Goal: Task Accomplishment & Management: Manage account settings

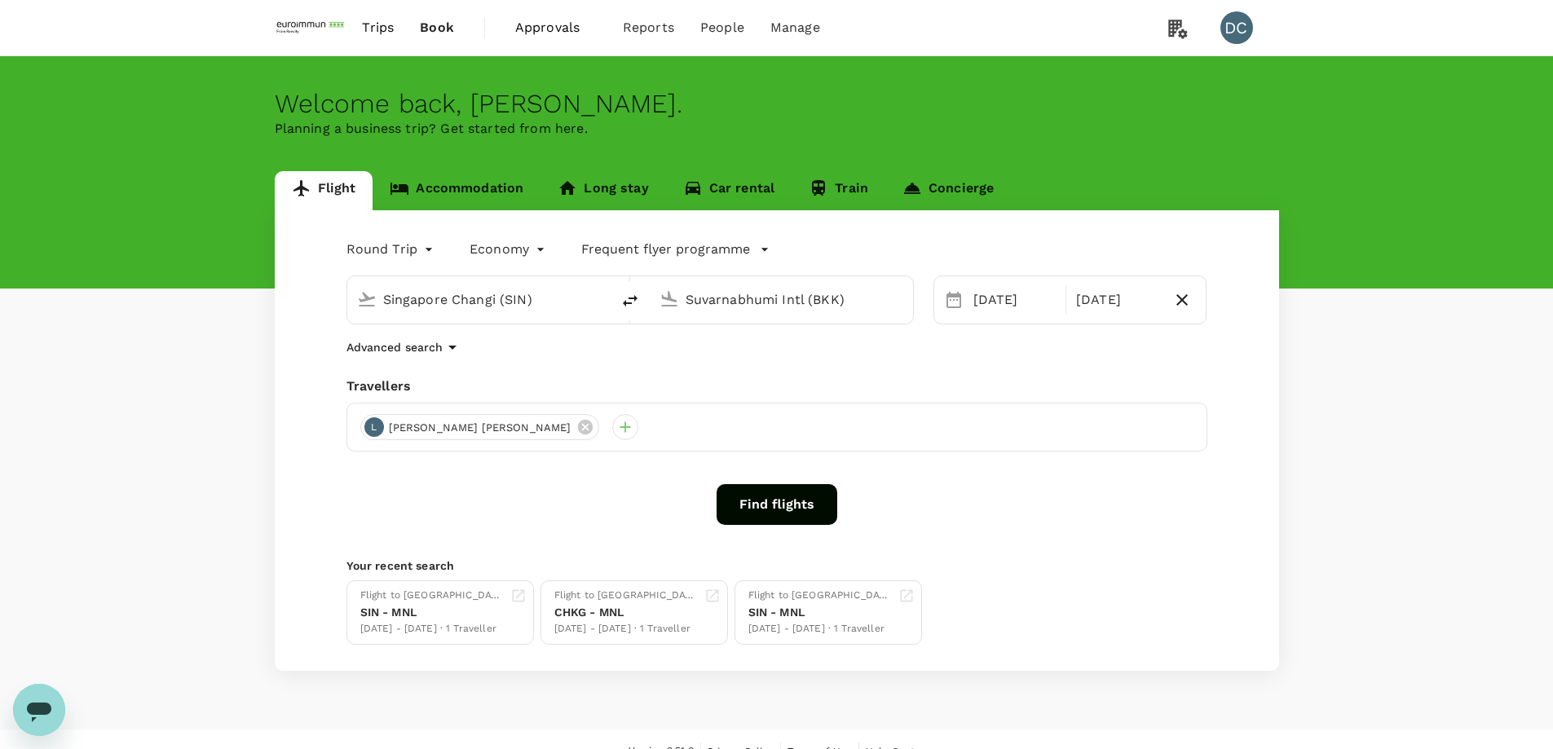
click at [546, 26] on span "Approvals" at bounding box center [556, 28] width 82 height 20
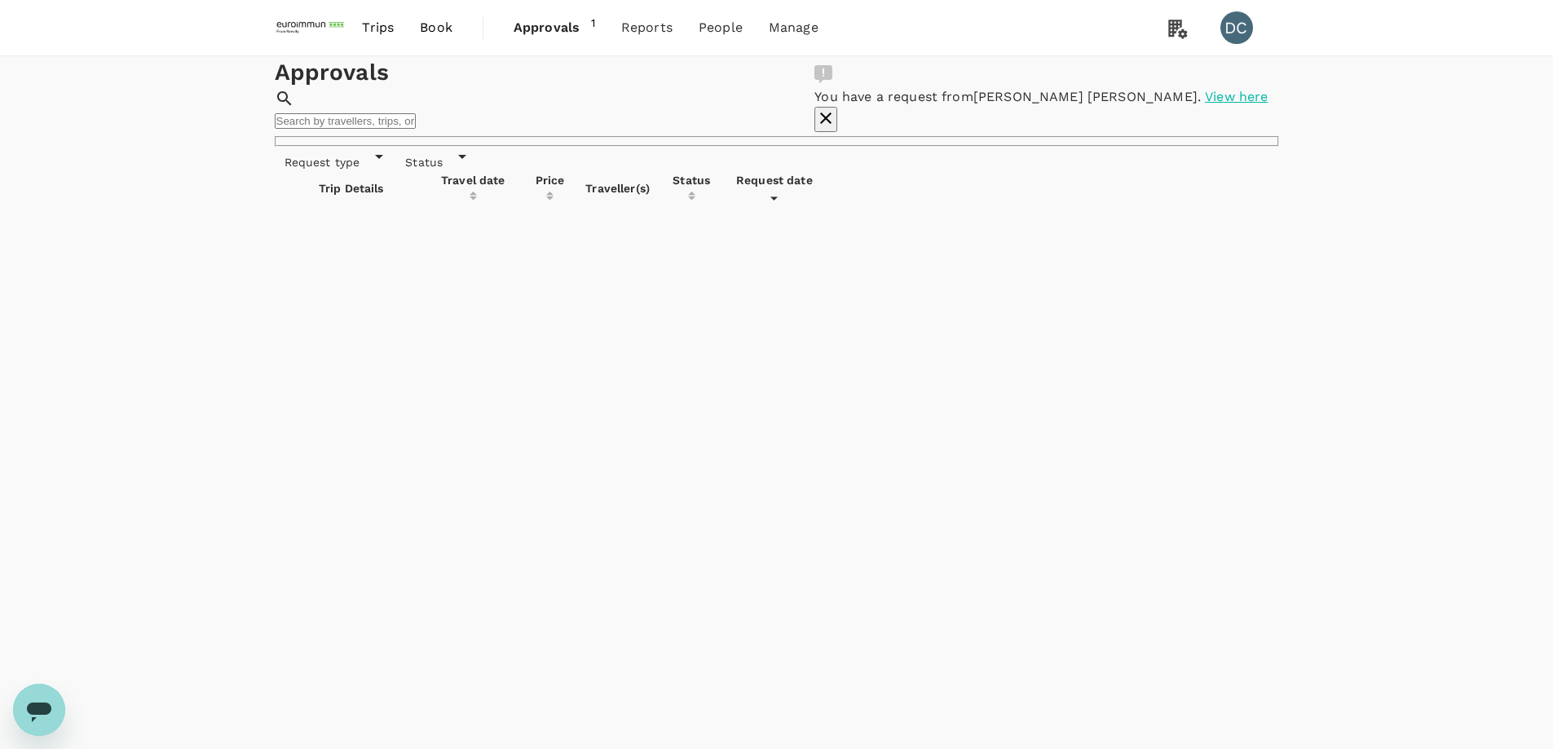
click at [831, 112] on icon "button" at bounding box center [825, 117] width 11 height 11
click at [1489, 245] on div "Approvals ​ ​ Request type Status Trip Details Travel date Price Traveller(s) S…" at bounding box center [776, 405] width 1553 height 699
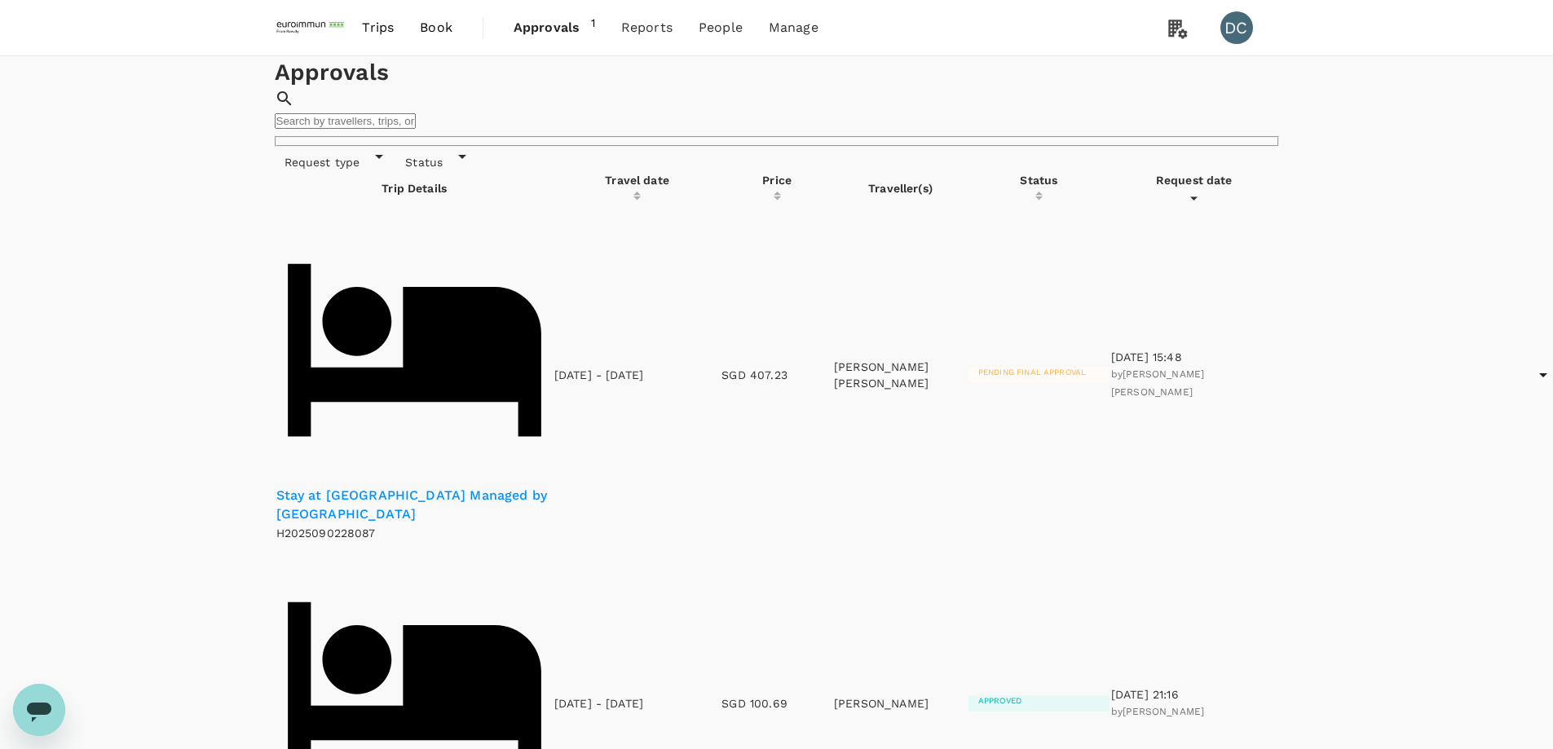
click at [429, 487] on p "Stay at Mandarin Hotel Managed by Centre Point" at bounding box center [414, 505] width 276 height 37
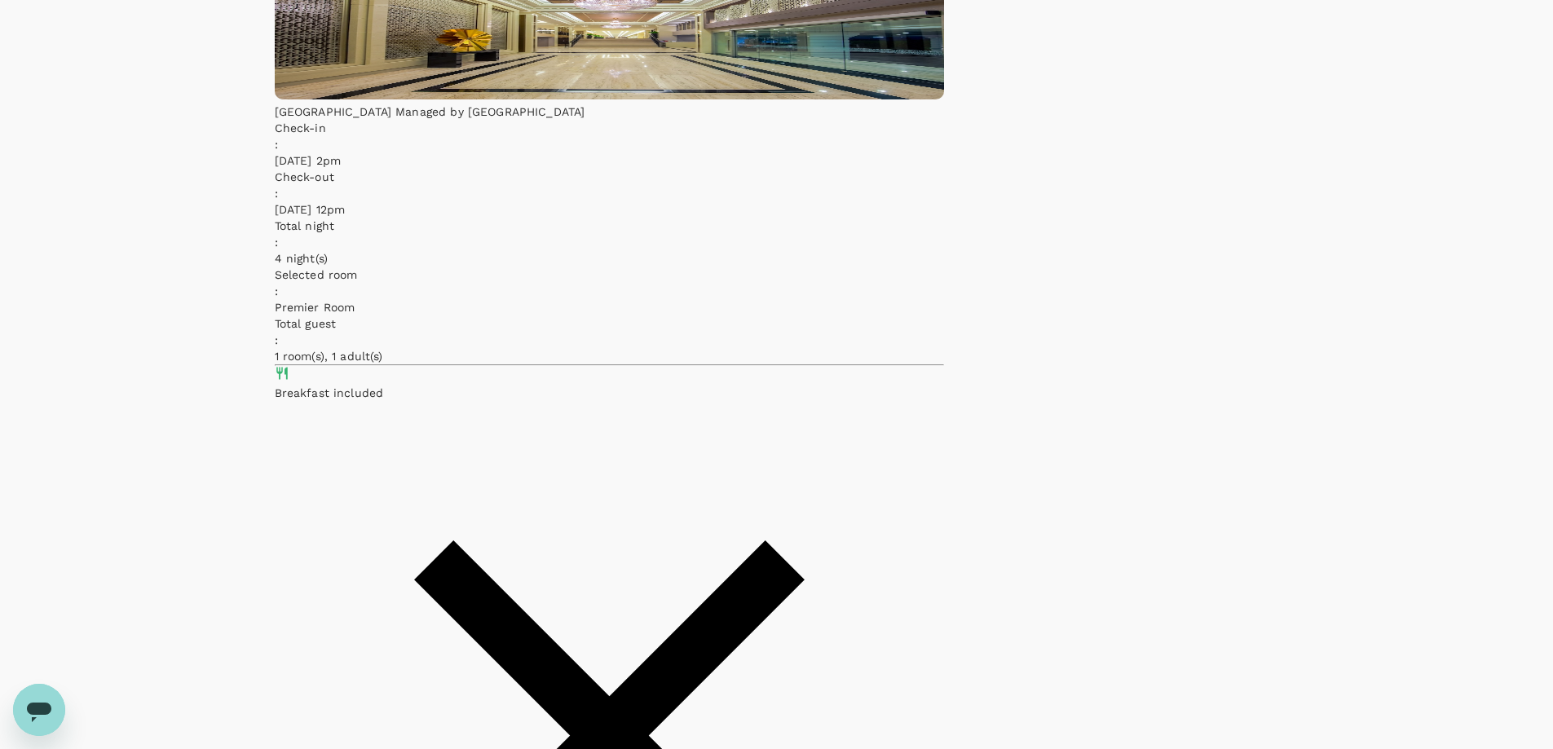
scroll to position [253, 0]
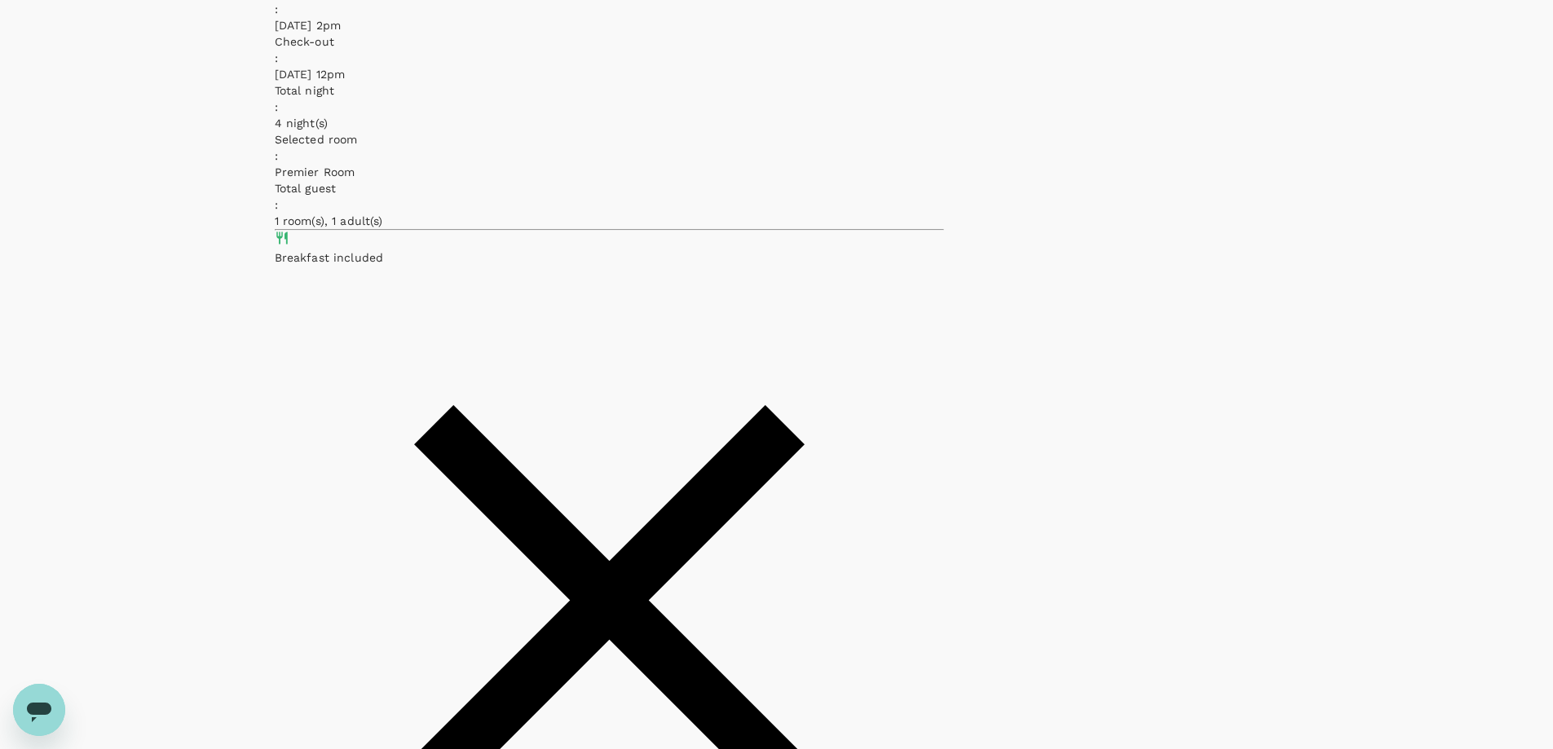
scroll to position [344, 0]
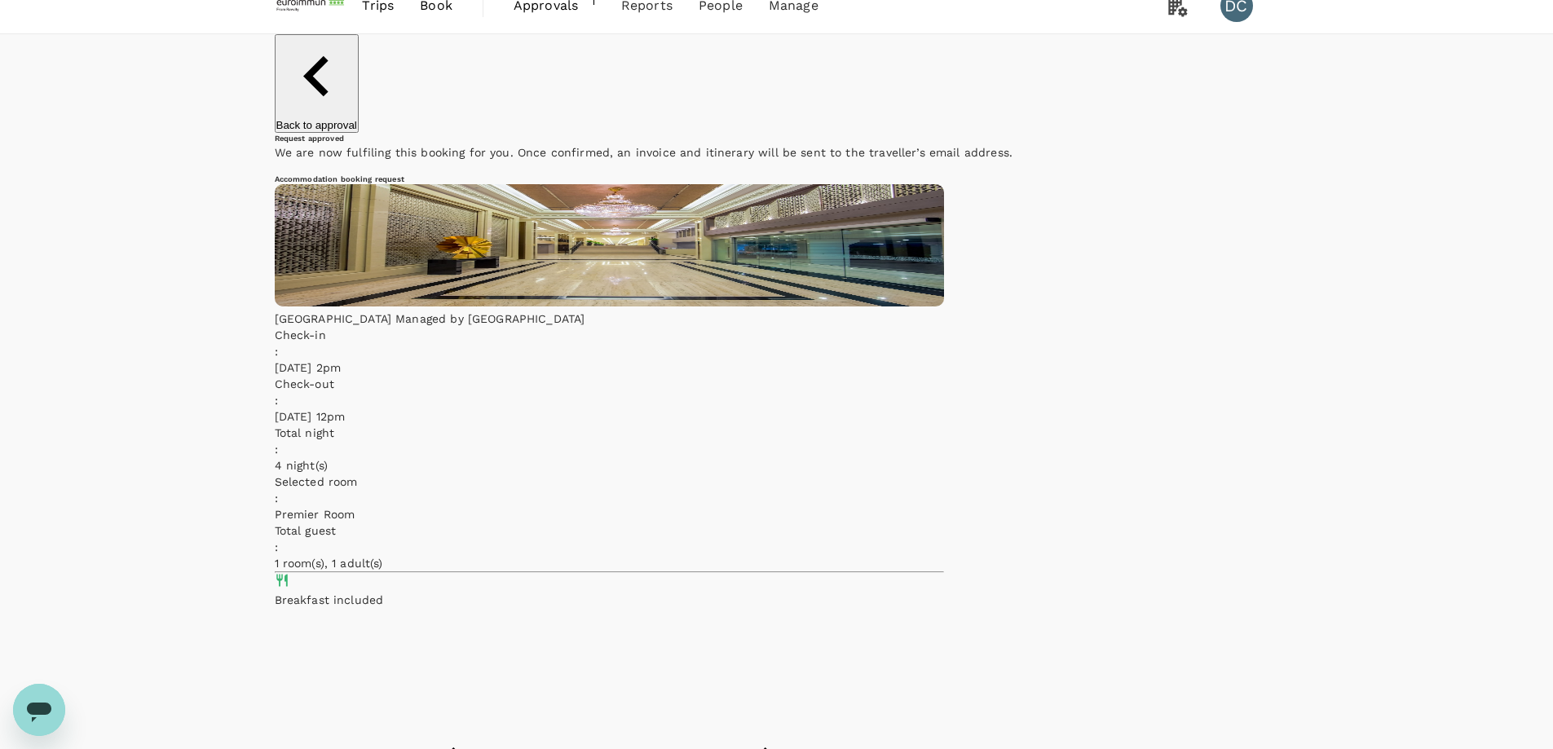
scroll to position [0, 0]
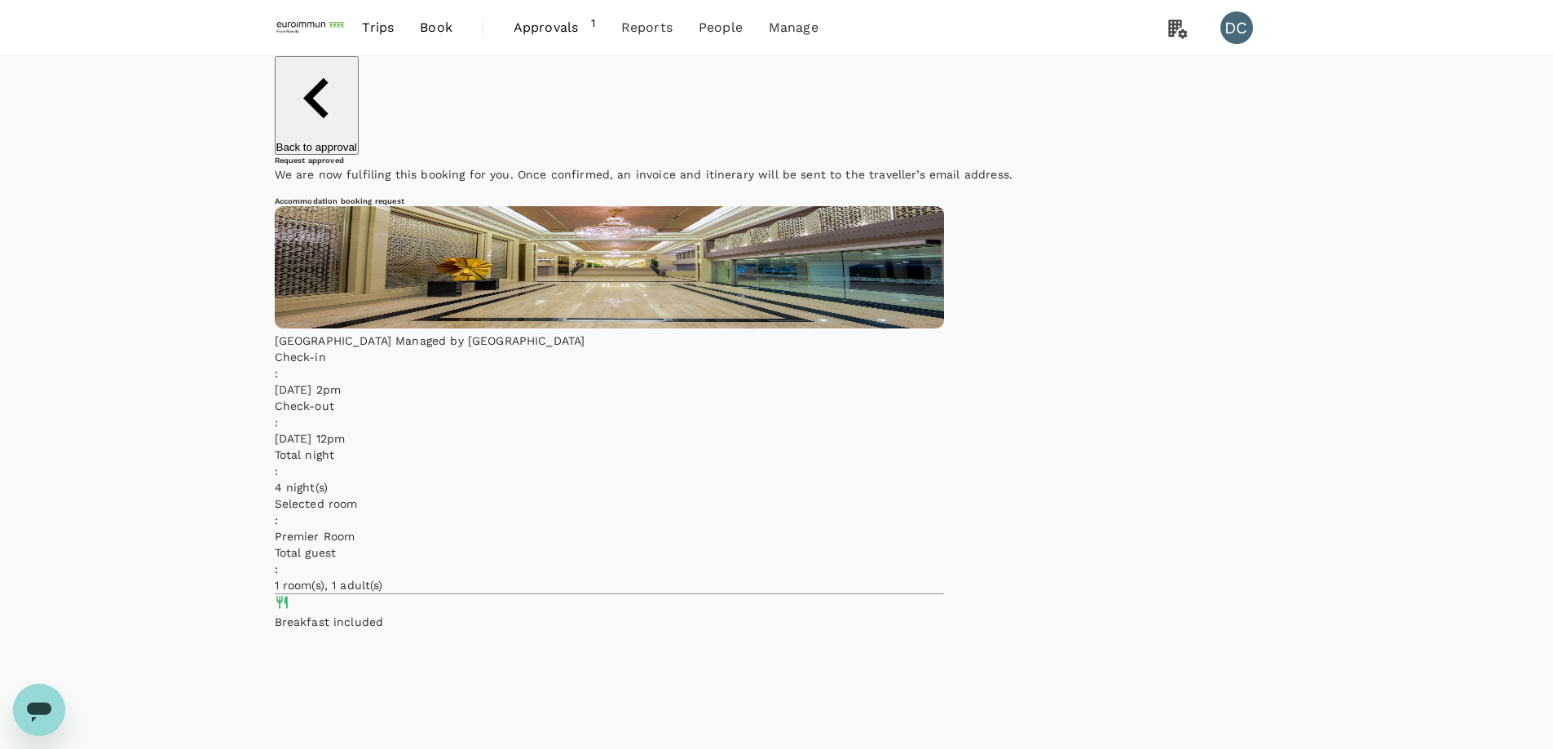
click at [357, 141] on p "Back to approval" at bounding box center [316, 147] width 81 height 12
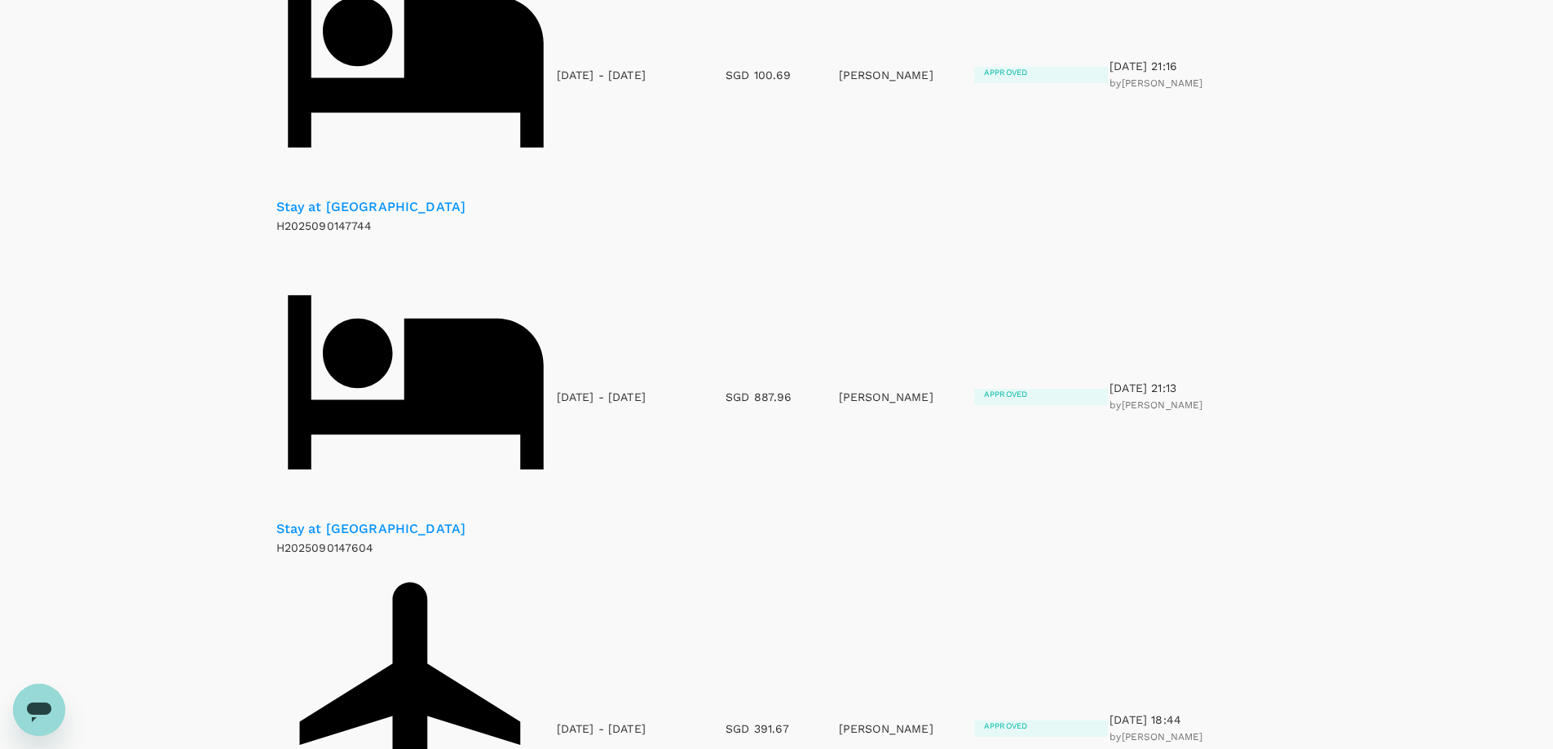
scroll to position [652, 0]
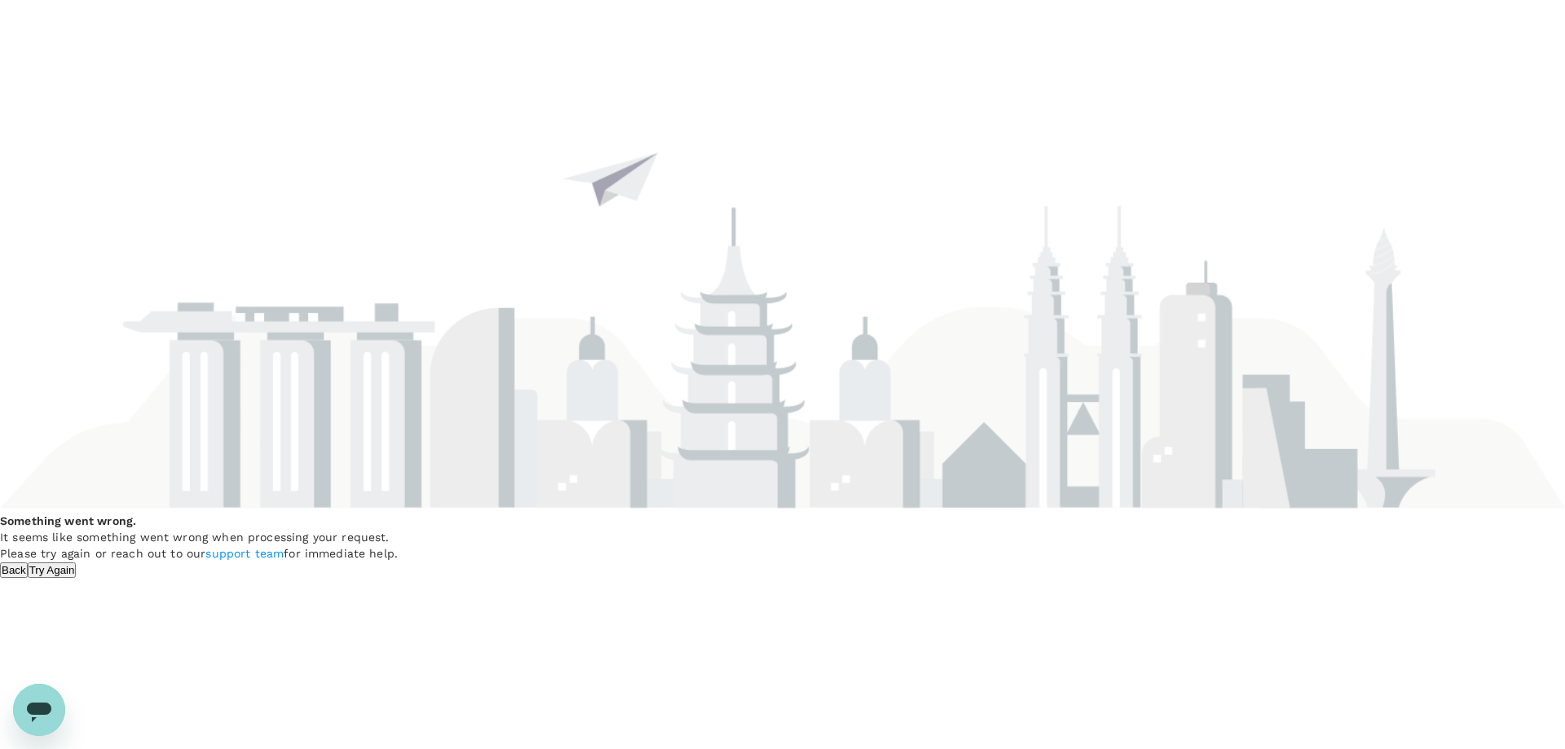
click at [77, 562] on button "Try Again" at bounding box center [52, 569] width 49 height 15
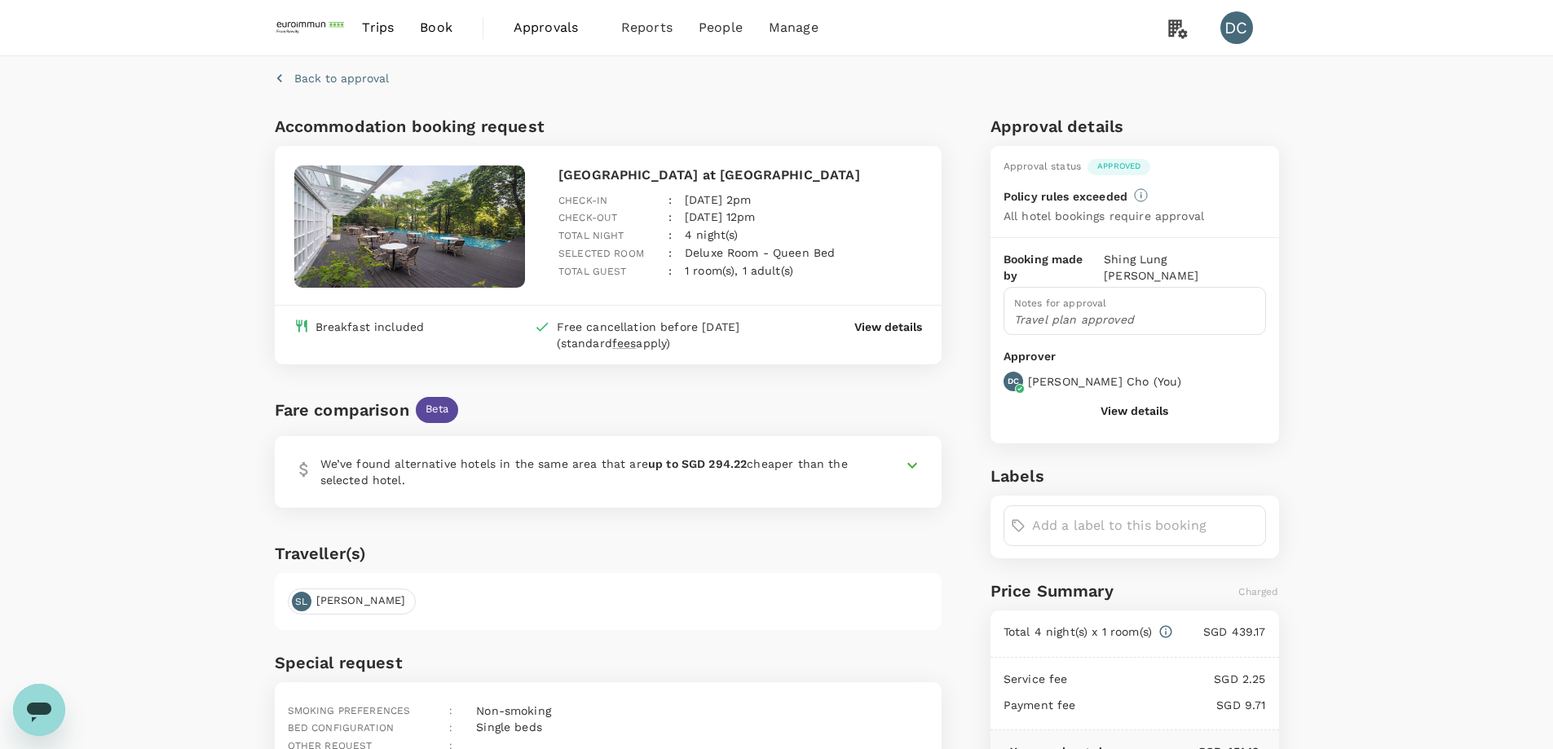
click at [901, 328] on p "View details" at bounding box center [888, 327] width 68 height 16
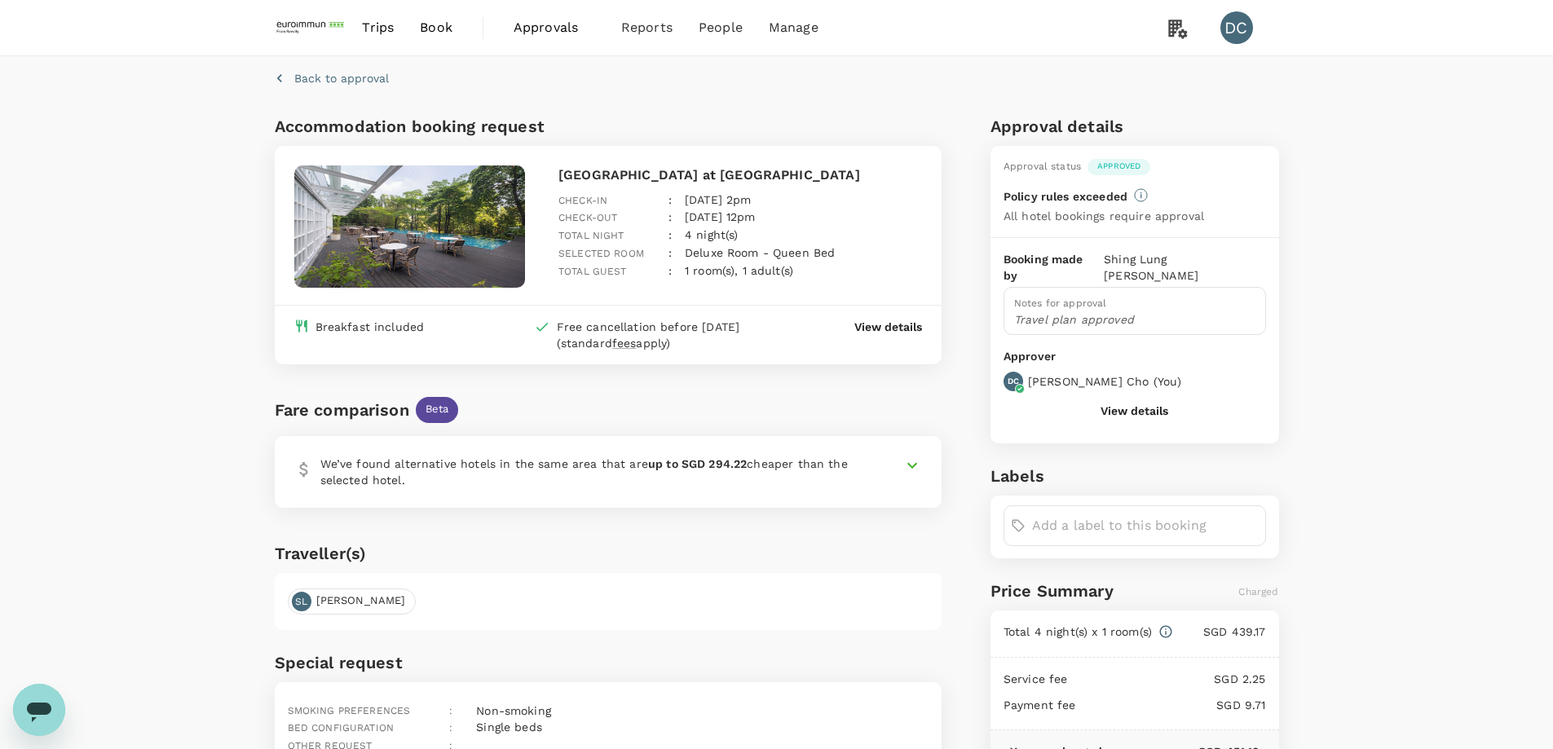
click at [357, 83] on p "Back to approval" at bounding box center [341, 78] width 95 height 16
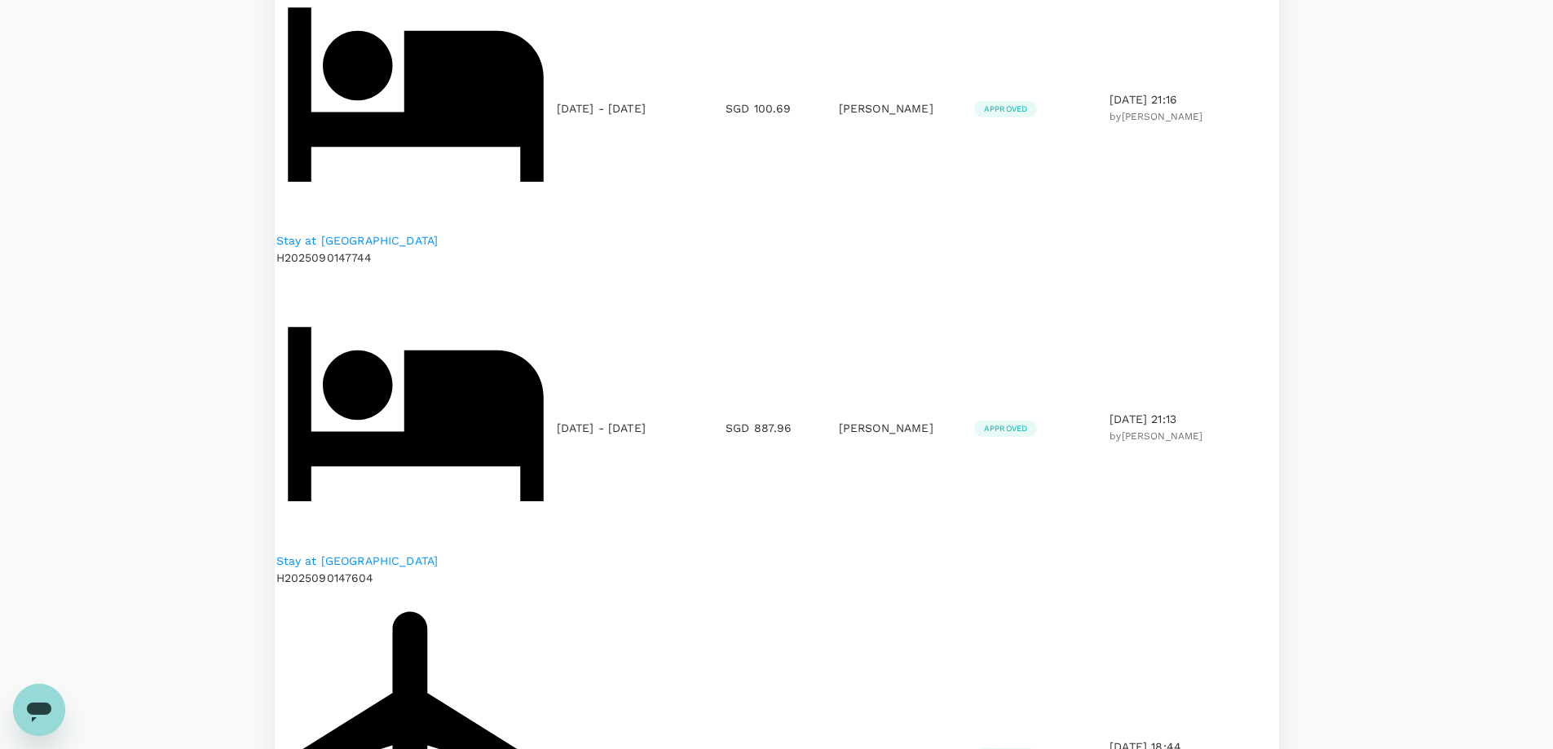
scroll to position [572, 0]
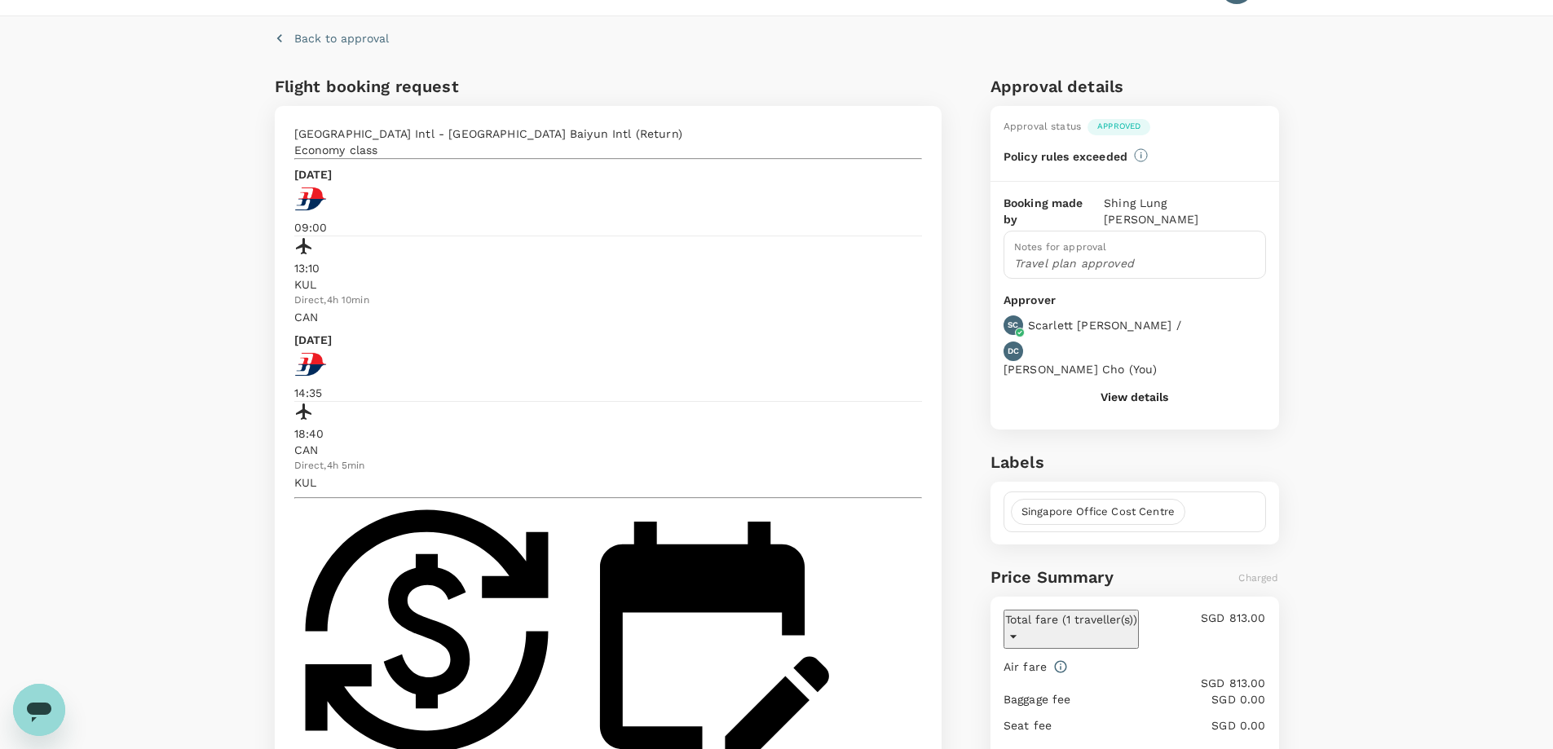
scroll to position [23, 0]
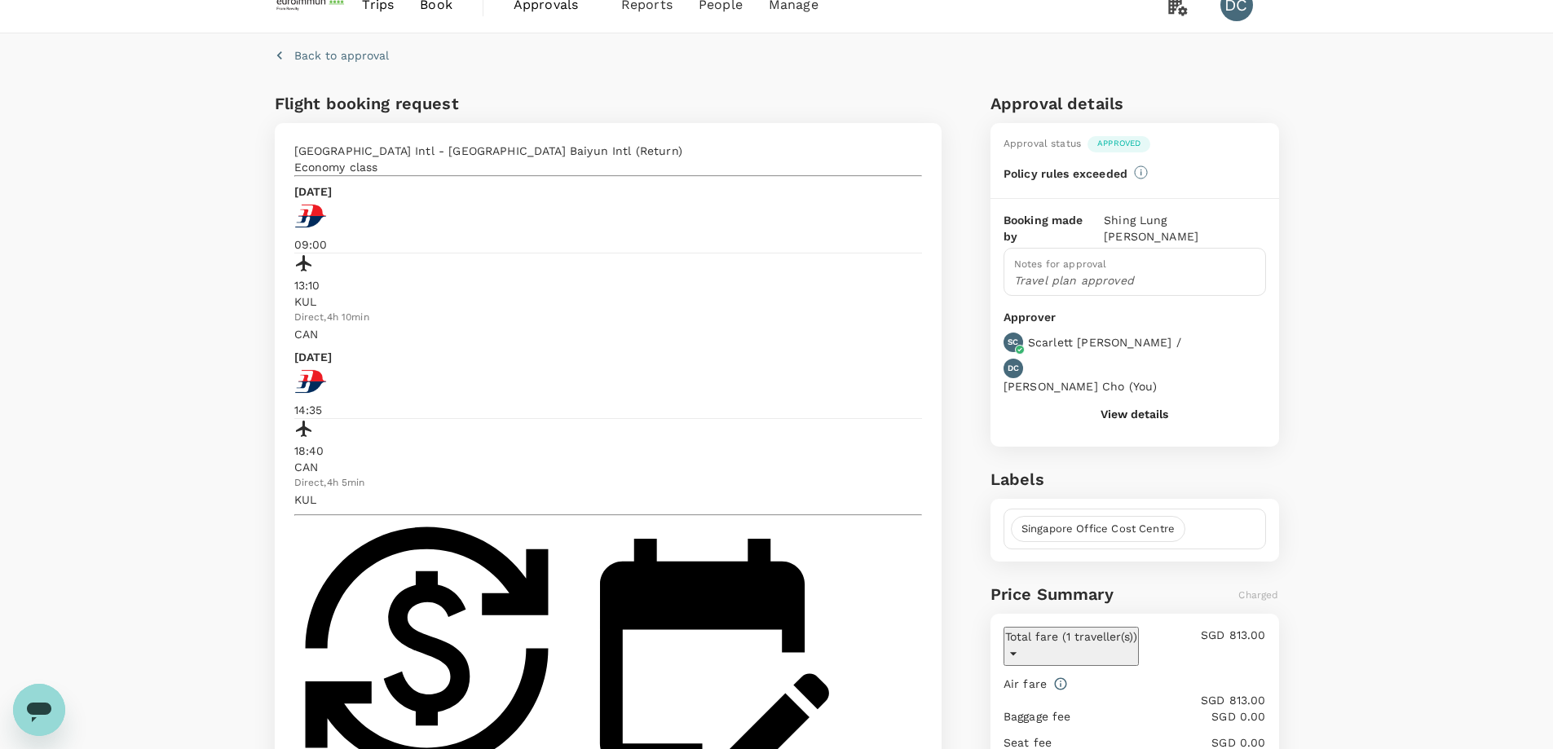
drag, startPoint x: 364, startPoint y: 200, endPoint x: 431, endPoint y: 198, distance: 67.7
click at [333, 198] on p "Wednesday, 08 Oct 2025" at bounding box center [313, 191] width 38 height 16
copy p "08 Oct 202"
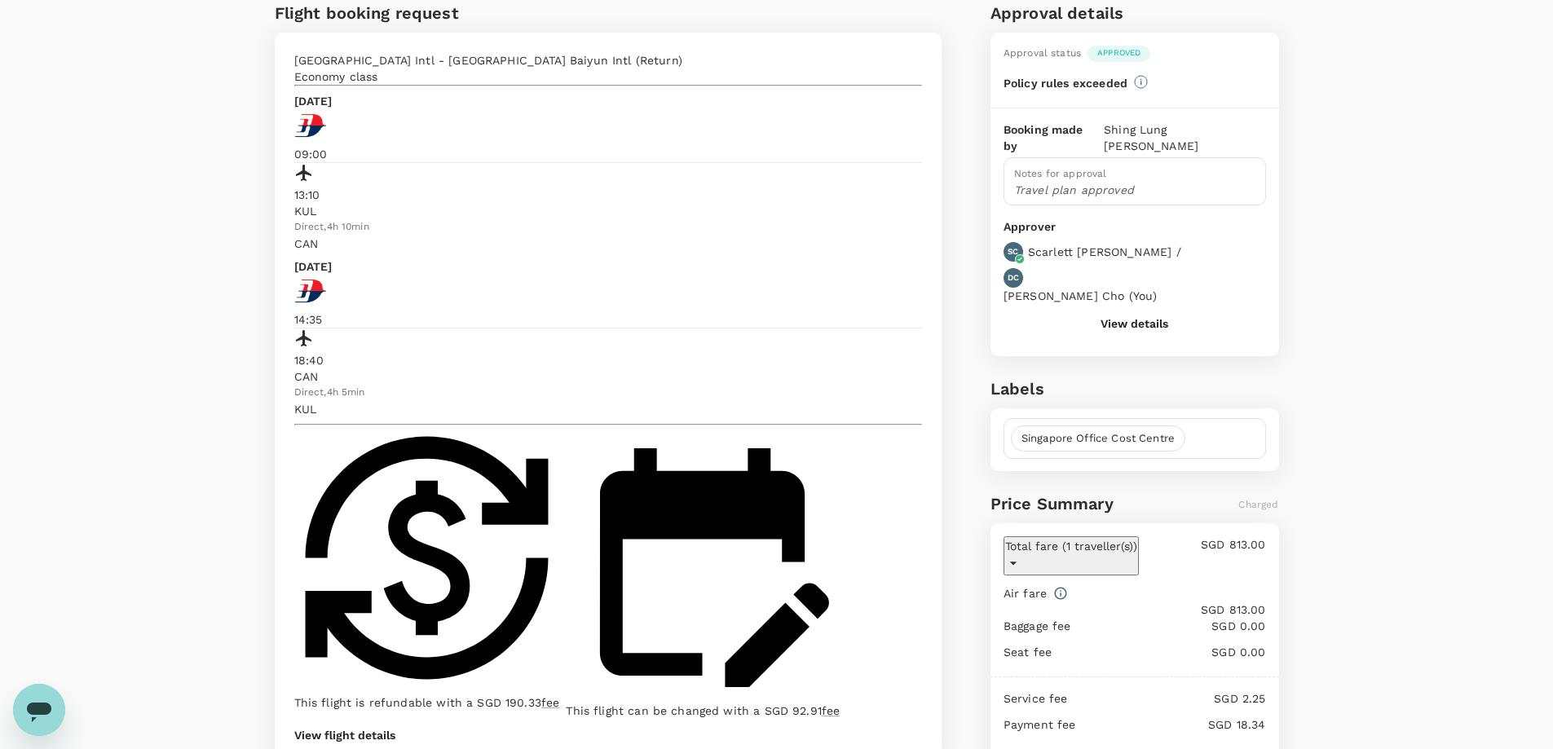
scroll to position [0, 0]
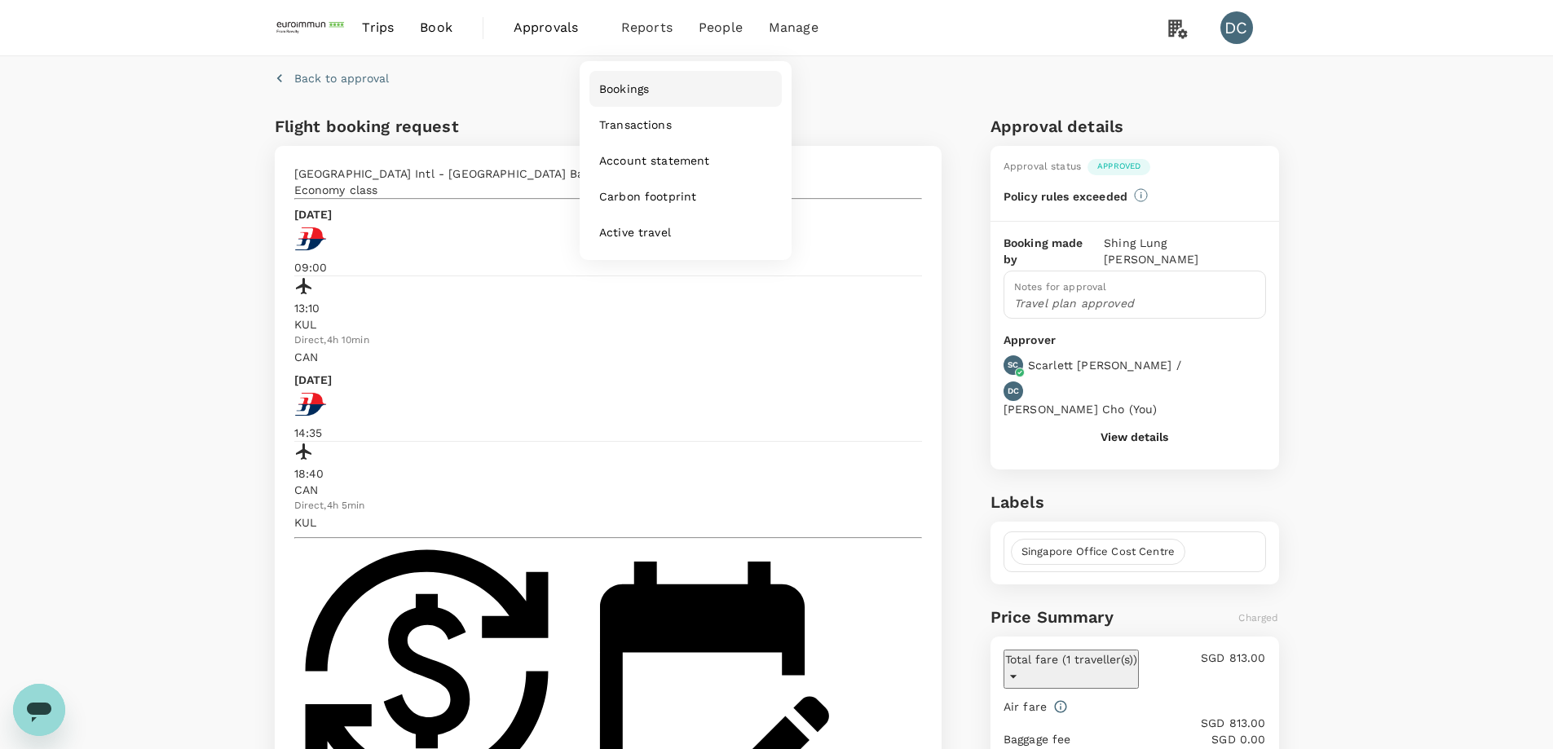
click at [621, 101] on link "Bookings" at bounding box center [685, 89] width 192 height 36
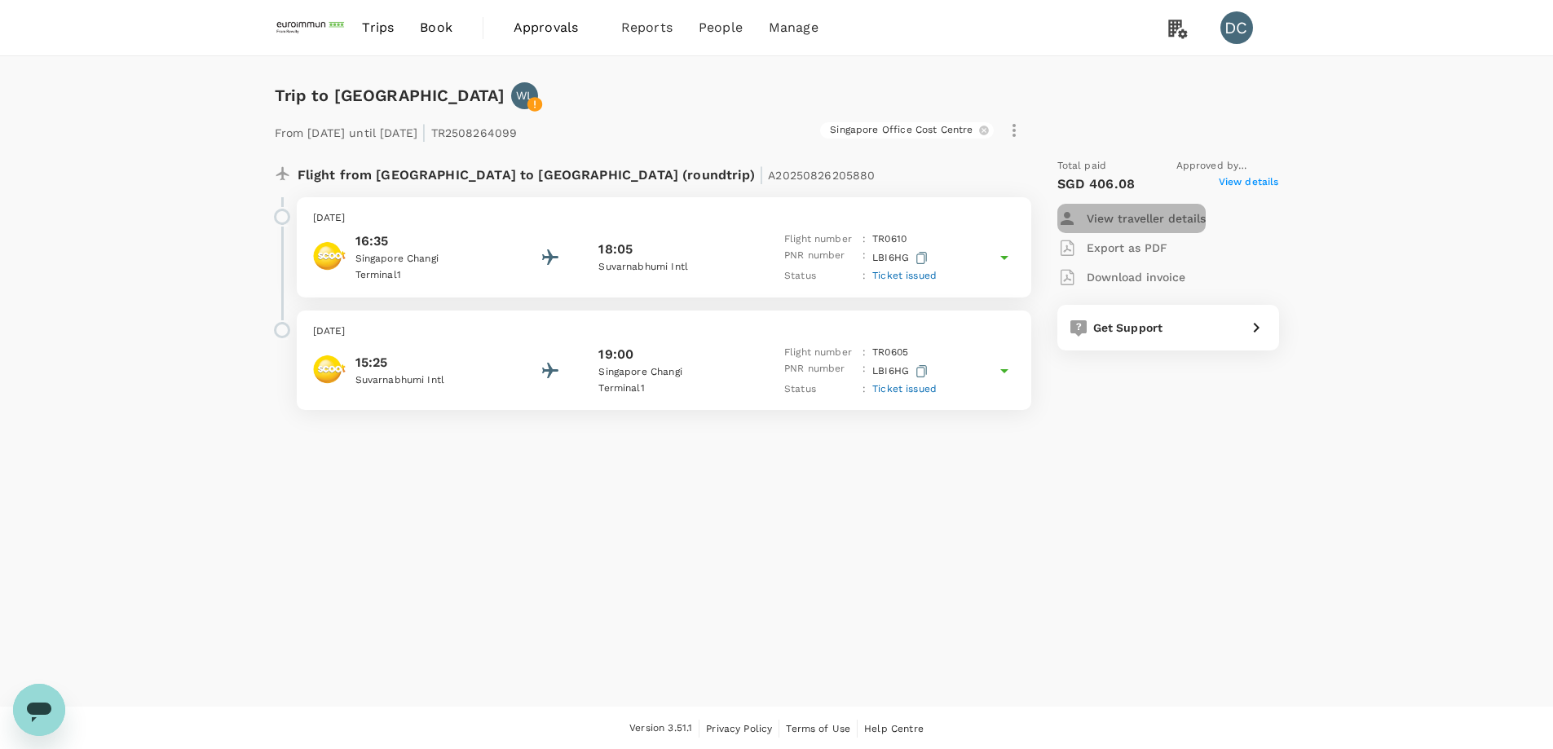
click at [1142, 211] on p "View traveller details" at bounding box center [1145, 218] width 119 height 16
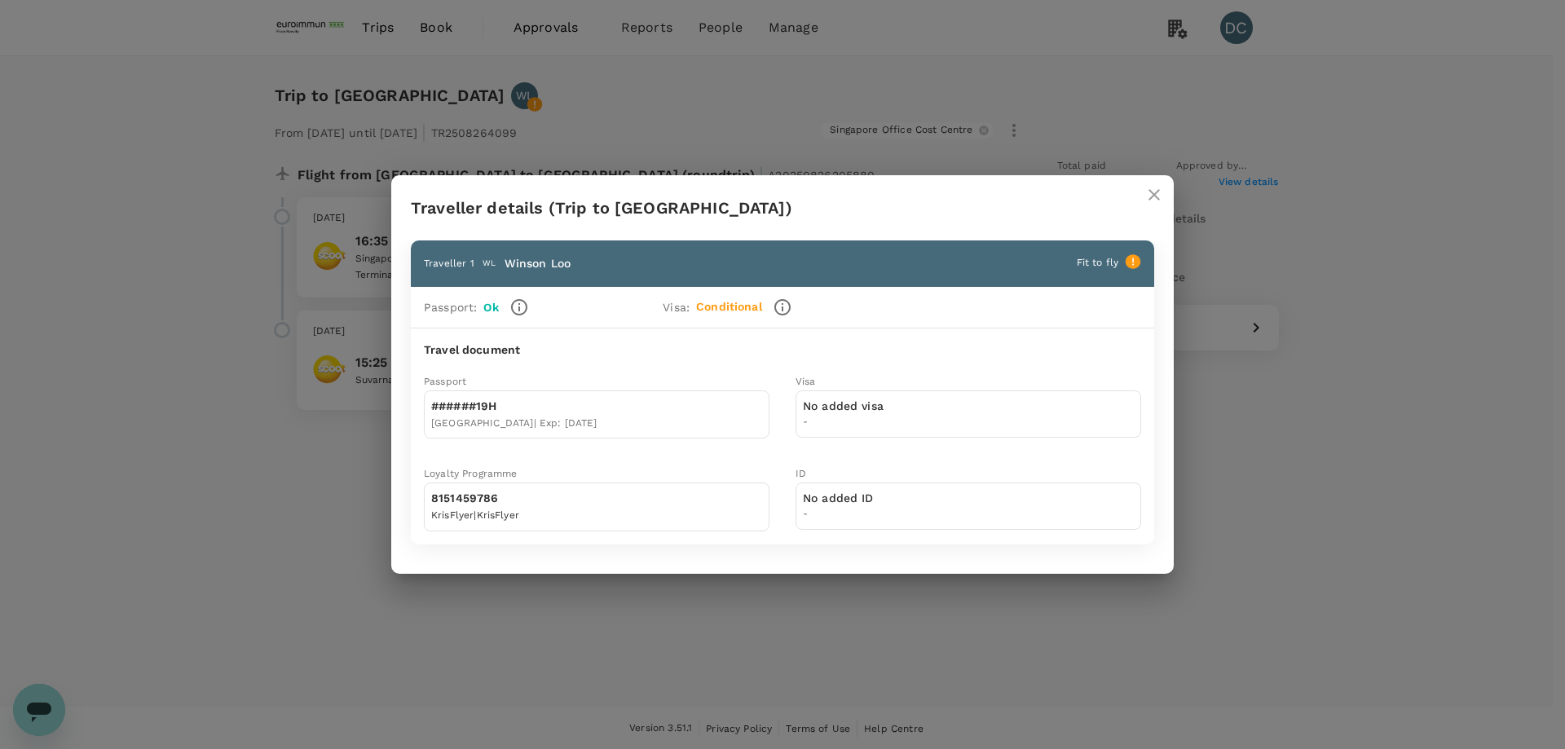
click at [1156, 192] on icon "close" at bounding box center [1154, 195] width 20 height 20
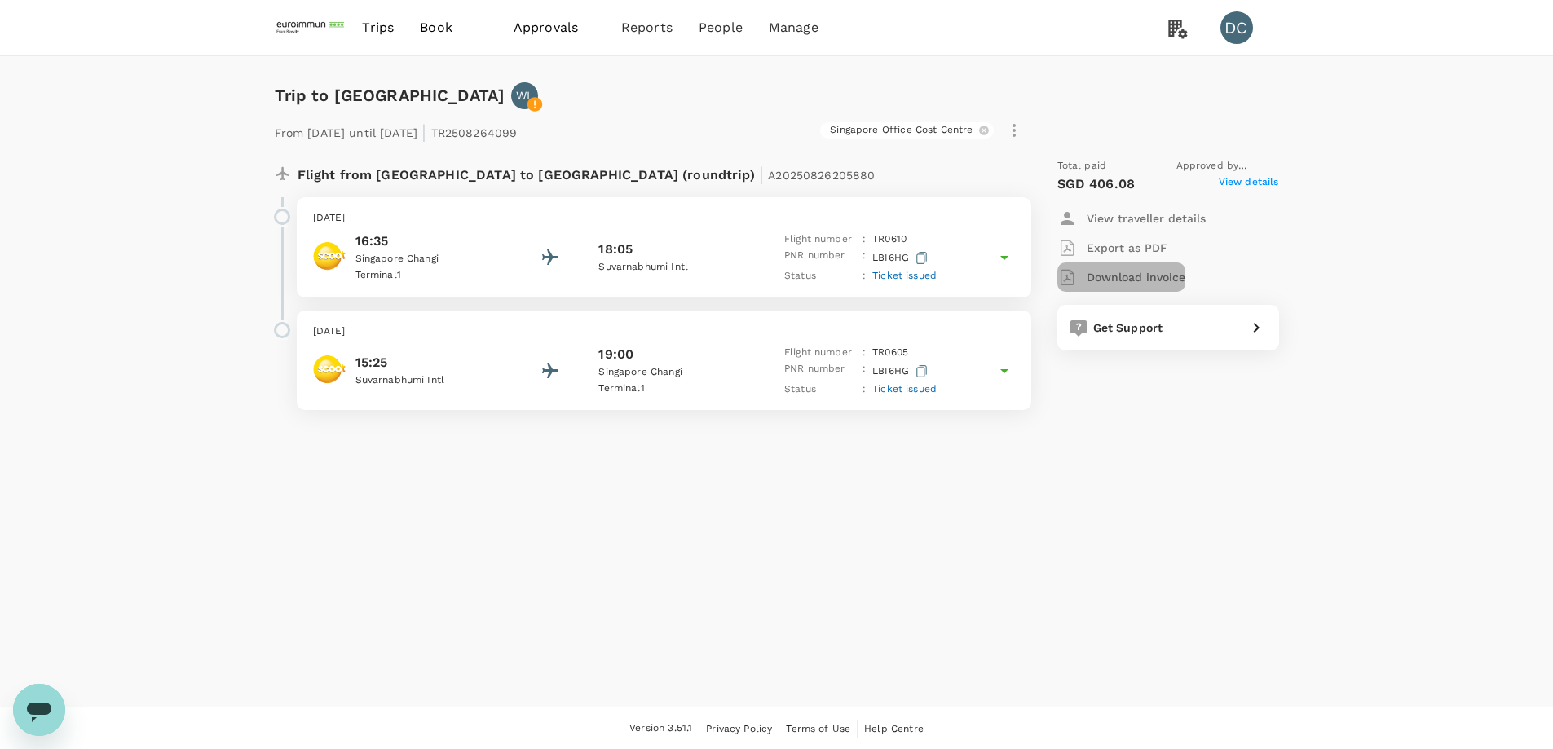
click at [1139, 278] on p "Download invoice" at bounding box center [1135, 277] width 99 height 16
click at [1158, 253] on p "Export as PDF" at bounding box center [1126, 248] width 81 height 16
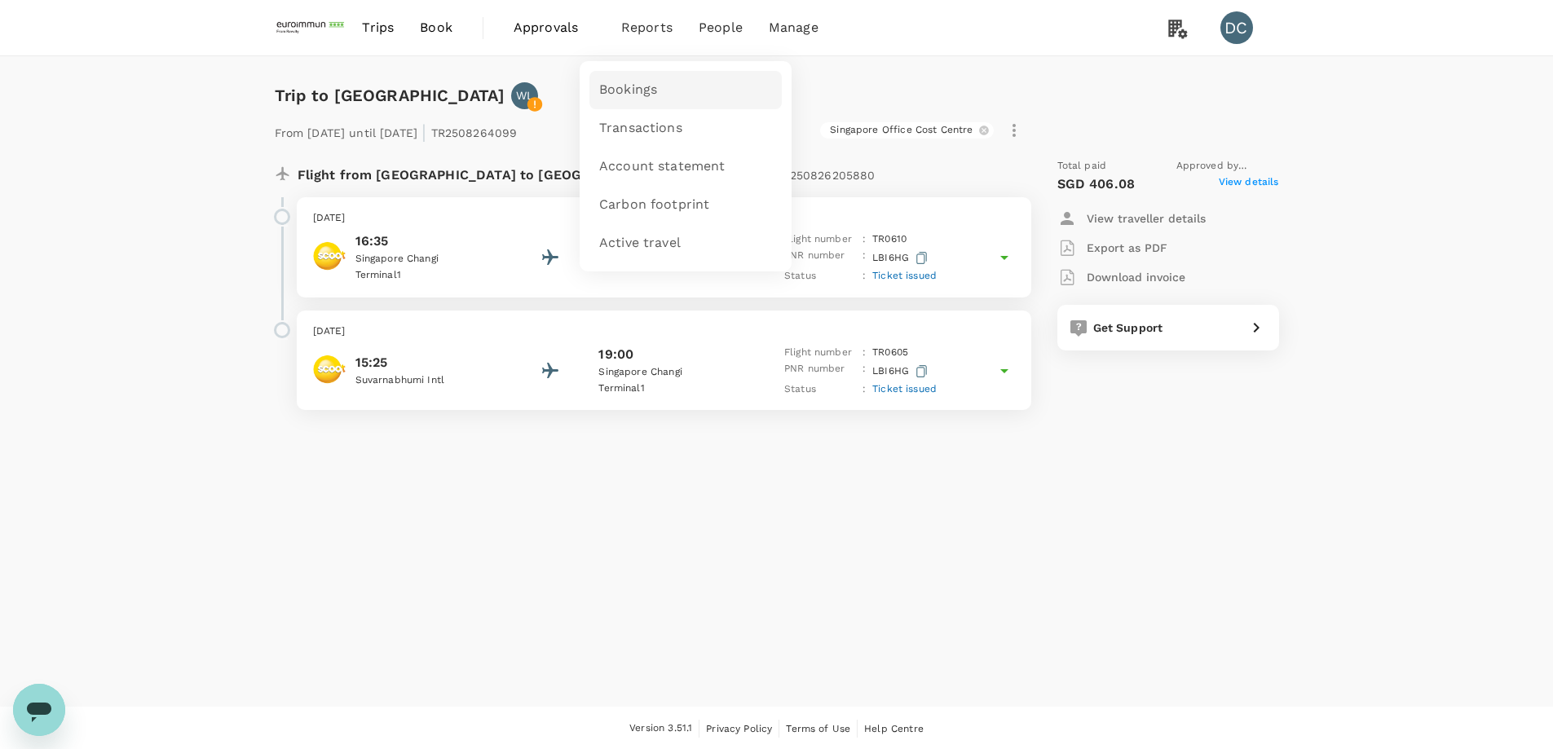
click at [611, 95] on span "Bookings" at bounding box center [628, 90] width 58 height 19
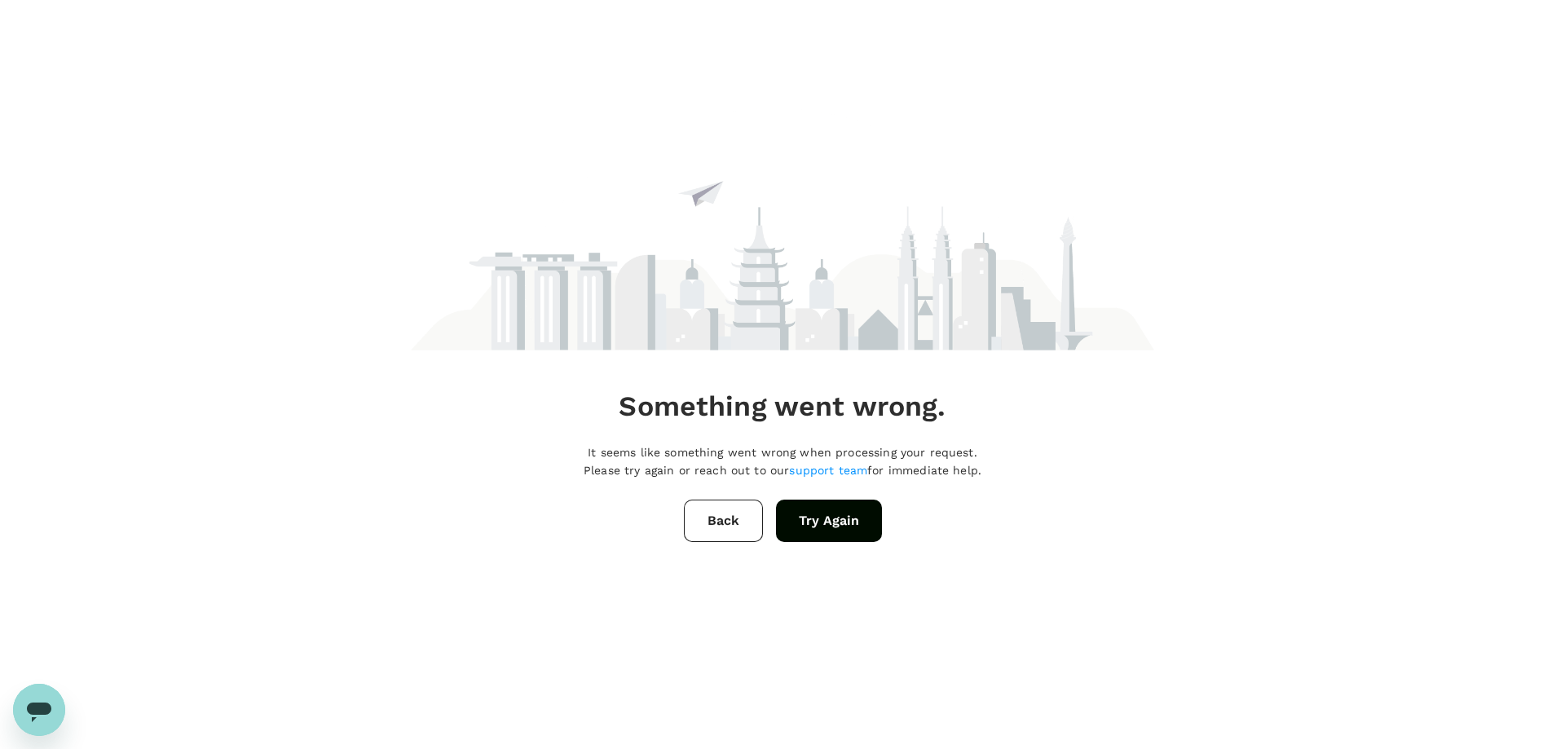
click at [866, 525] on button "Try Again" at bounding box center [829, 521] width 106 height 42
